Goal: Complete application form

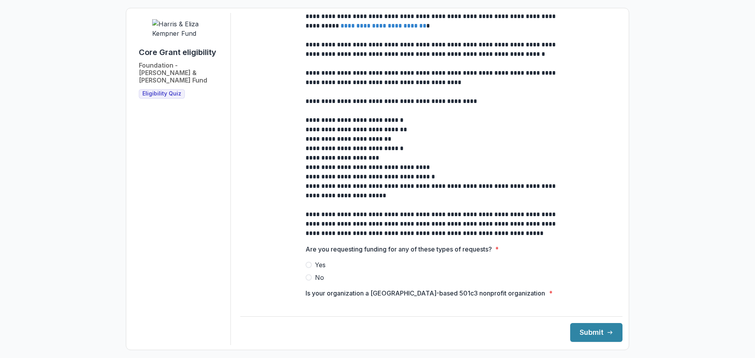
scroll to position [197, 0]
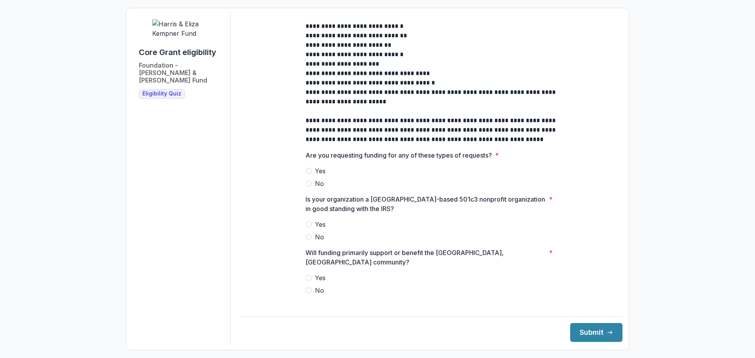
click at [316, 188] on span "No" at bounding box center [319, 183] width 9 height 9
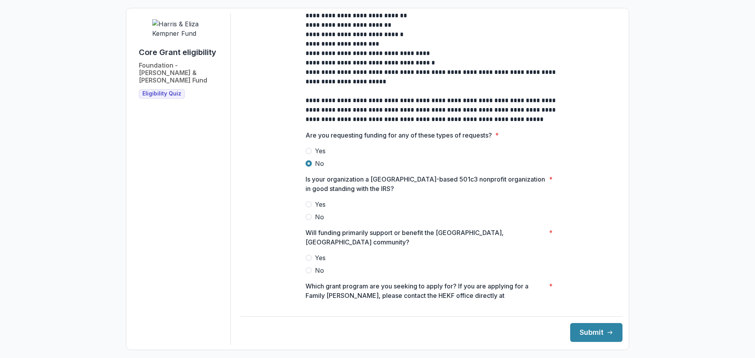
scroll to position [236, 0]
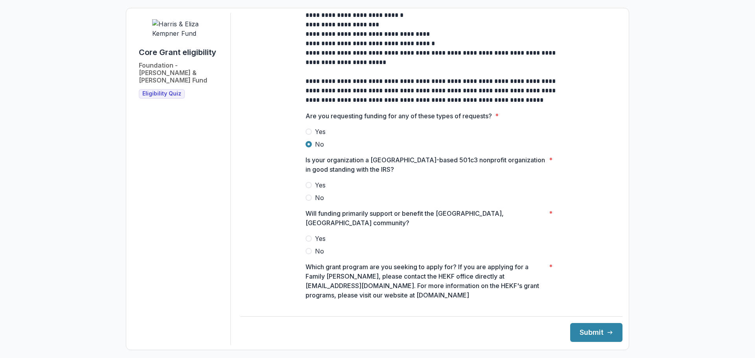
click at [319, 190] on span "Yes" at bounding box center [320, 185] width 11 height 9
click at [316, 236] on span "Yes" at bounding box center [320, 238] width 11 height 9
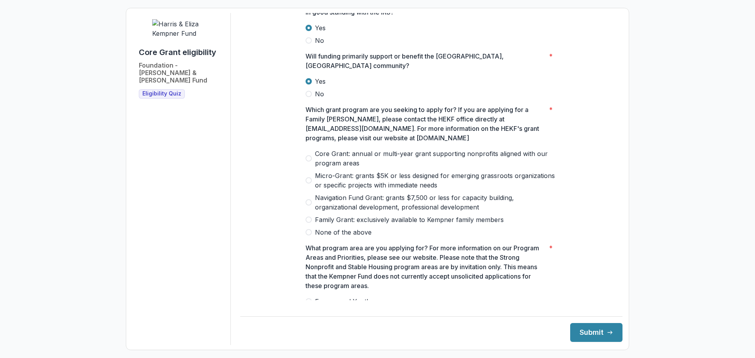
click at [319, 156] on span "Core Grant: annual or multi-year grant supporting nonprofits aligned with our p…" at bounding box center [436, 158] width 242 height 19
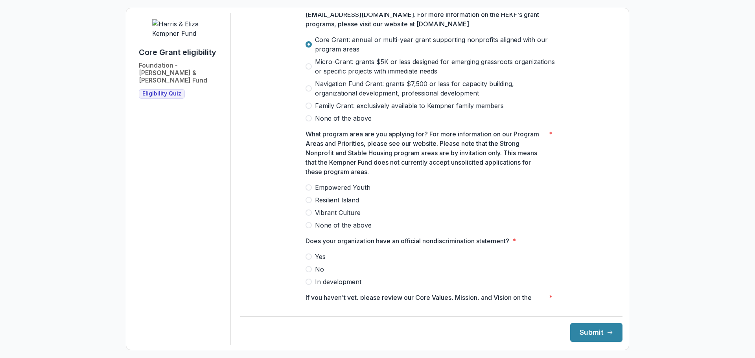
scroll to position [512, 0]
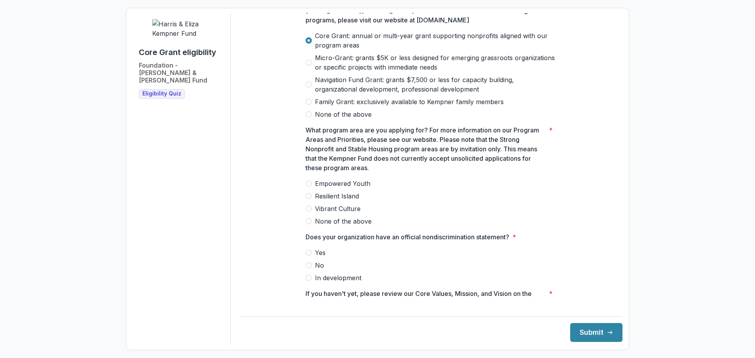
click at [336, 192] on span "Resilient Island" at bounding box center [337, 196] width 44 height 9
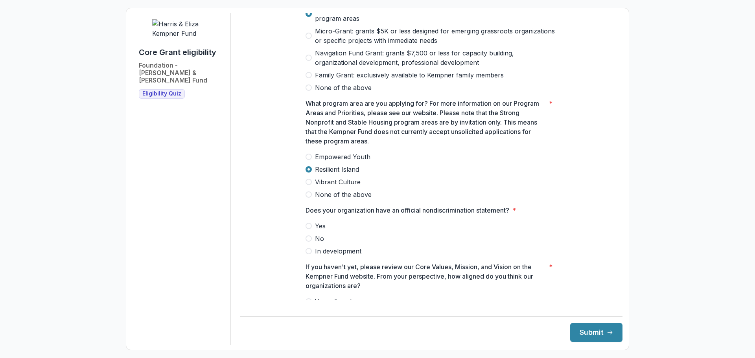
scroll to position [573, 0]
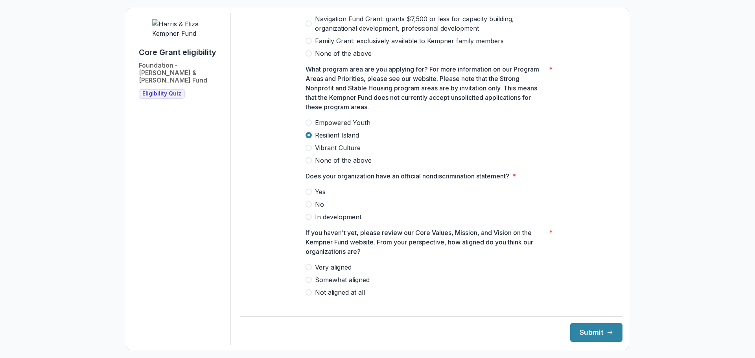
click at [315, 187] on span "Yes" at bounding box center [320, 191] width 11 height 9
click at [341, 266] on span "Very aligned" at bounding box center [333, 267] width 37 height 9
click at [424, 333] on button "Submit" at bounding box center [597, 332] width 52 height 19
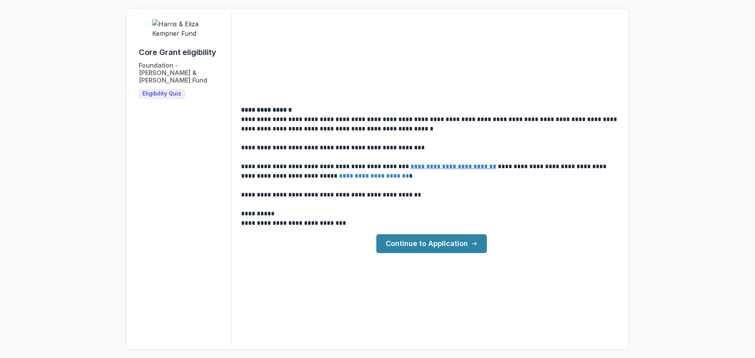
click at [424, 238] on link "Continue to Application" at bounding box center [432, 244] width 111 height 19
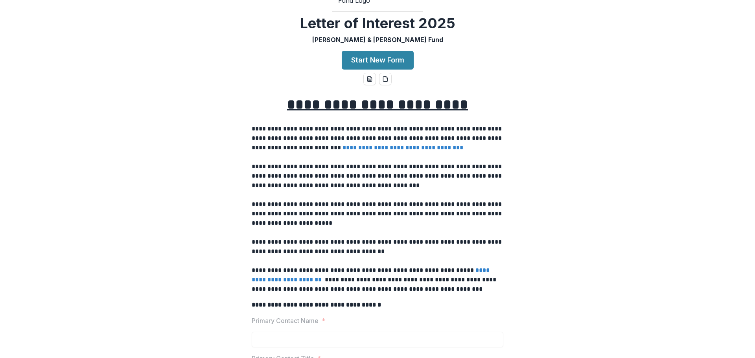
scroll to position [39, 0]
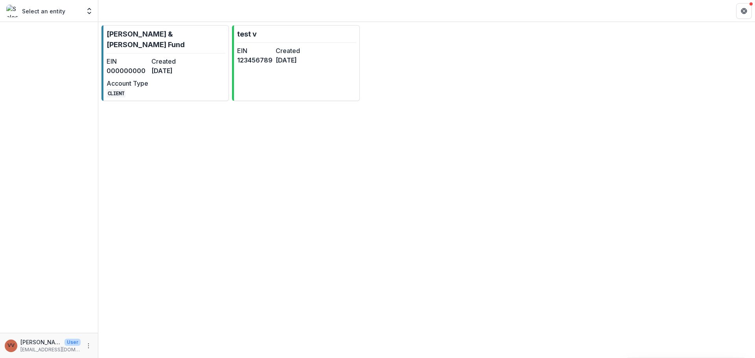
click at [83, 49] on div at bounding box center [49, 177] width 98 height 311
click at [125, 66] on dd "000000000" at bounding box center [128, 70] width 42 height 9
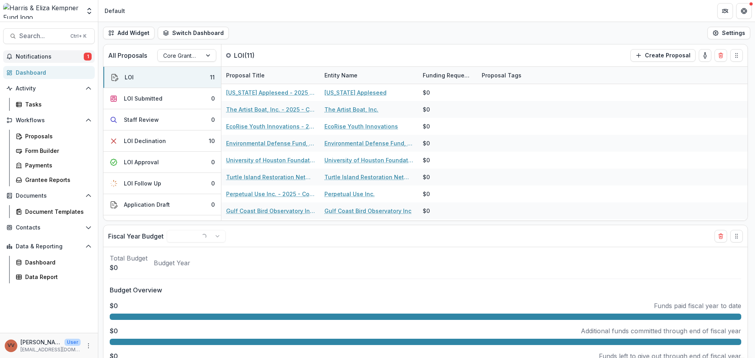
click at [73, 60] on span "Notifications" at bounding box center [50, 57] width 68 height 7
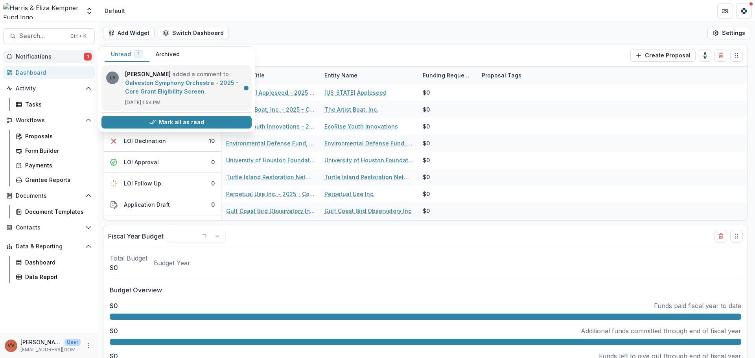
click at [198, 95] on link "Galveston Symphony Orchestra - 2025 - Core Grant Eligibility Screen" at bounding box center [182, 86] width 114 height 15
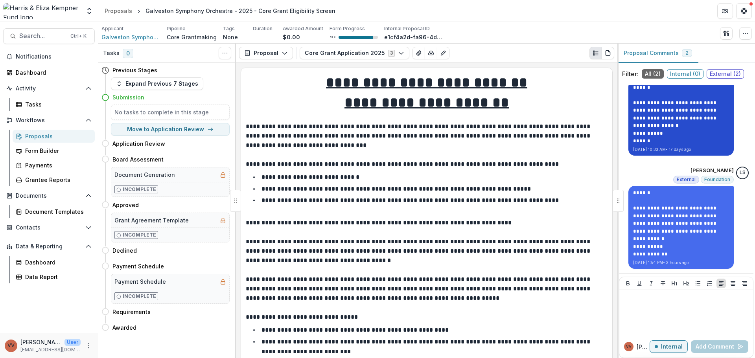
scroll to position [22, 0]
